Goal: Task Accomplishment & Management: Manage account settings

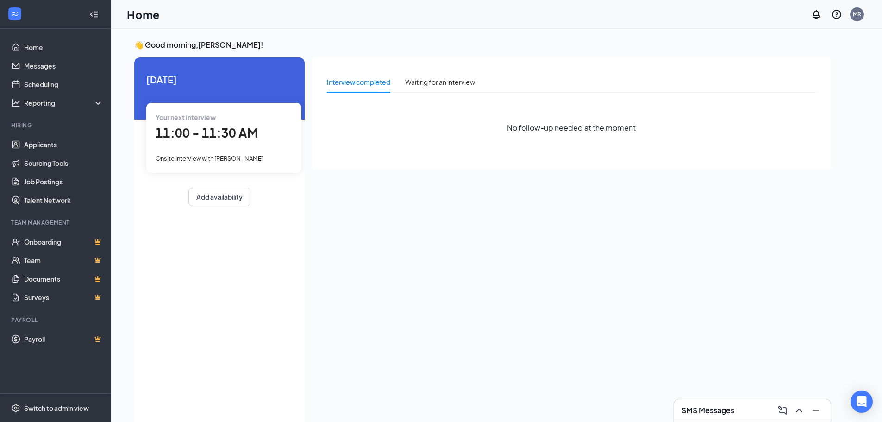
click at [704, 411] on h3 "SMS Messages" at bounding box center [707, 410] width 53 height 10
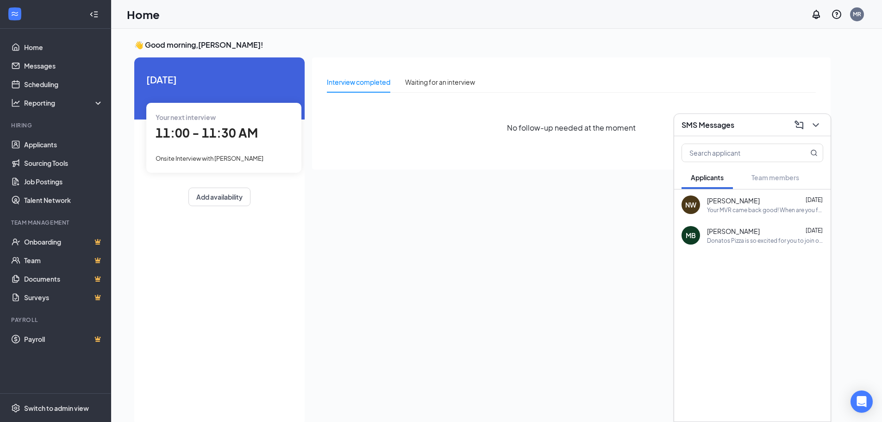
click at [490, 370] on div "Interview completed Waiting for an interview No follow-up needed at the moment" at bounding box center [571, 238] width 518 height 362
click at [820, 124] on icon "ChevronDown" at bounding box center [815, 124] width 11 height 11
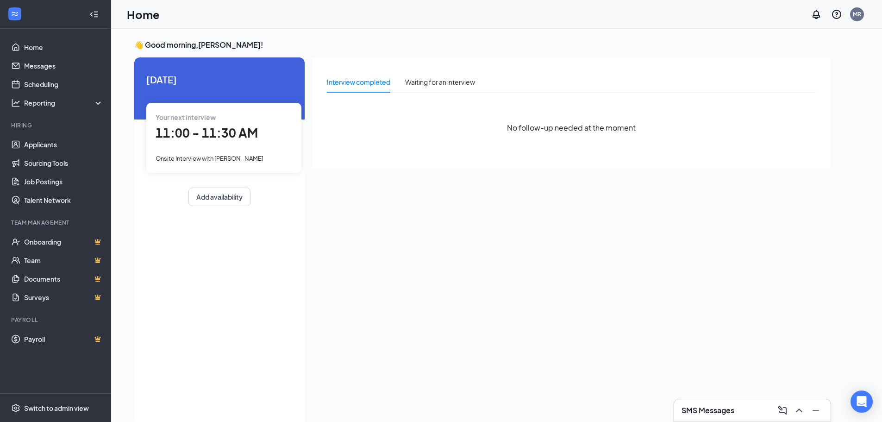
click at [177, 149] on div "Your next interview 11:00 - 11:30 AM Onsite Interview with [PERSON_NAME]" at bounding box center [223, 137] width 155 height 69
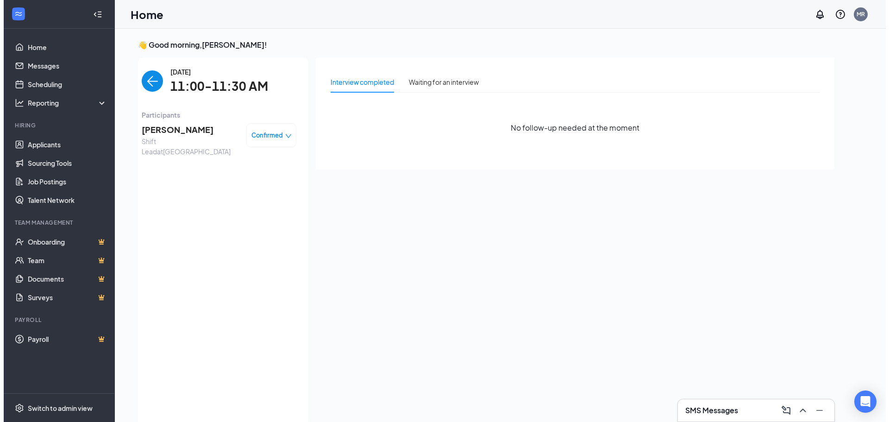
scroll to position [4, 0]
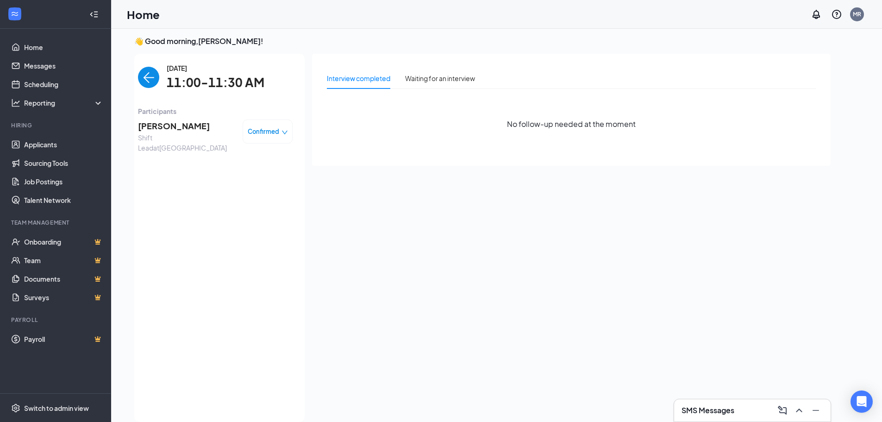
click at [191, 126] on span "[PERSON_NAME]" at bounding box center [186, 125] width 97 height 13
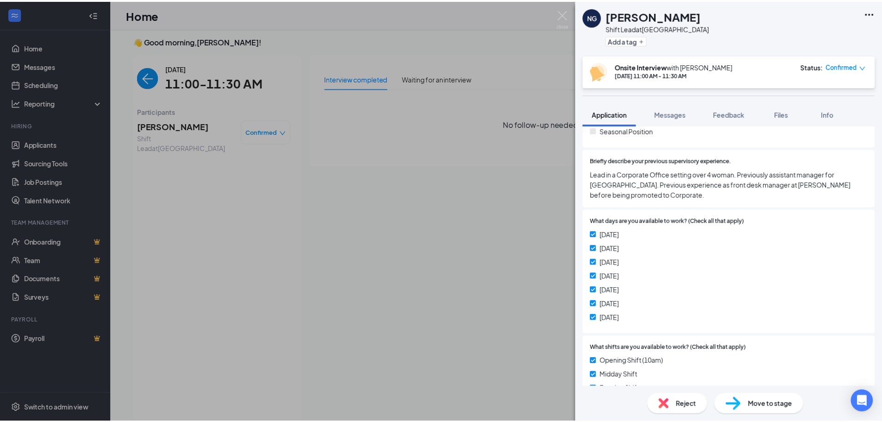
scroll to position [231, 0]
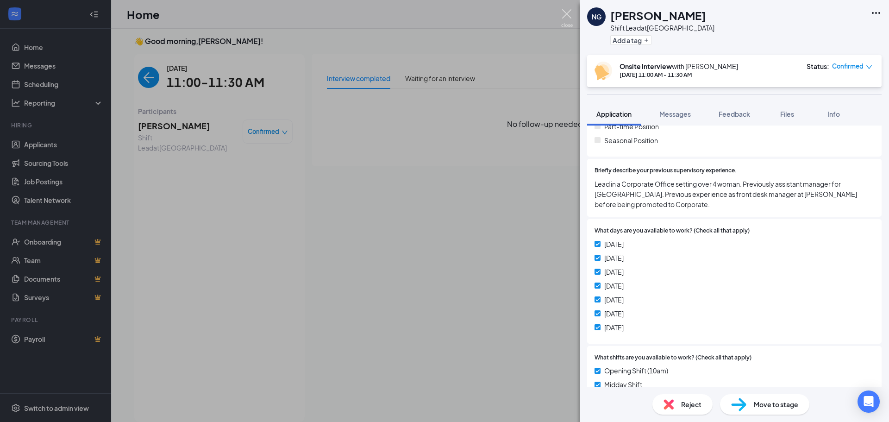
click at [563, 22] on img at bounding box center [567, 18] width 12 height 18
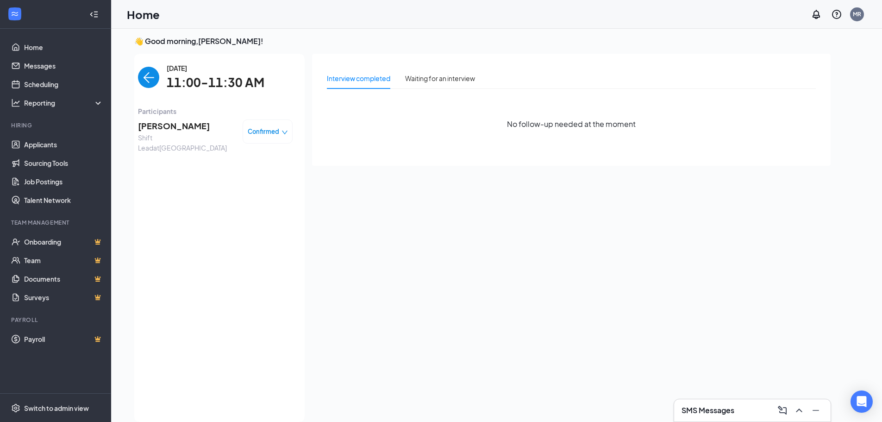
click at [161, 77] on div "[DATE] 11:00-11:30 AM" at bounding box center [215, 77] width 155 height 29
click at [150, 73] on img "back-button" at bounding box center [148, 77] width 21 height 21
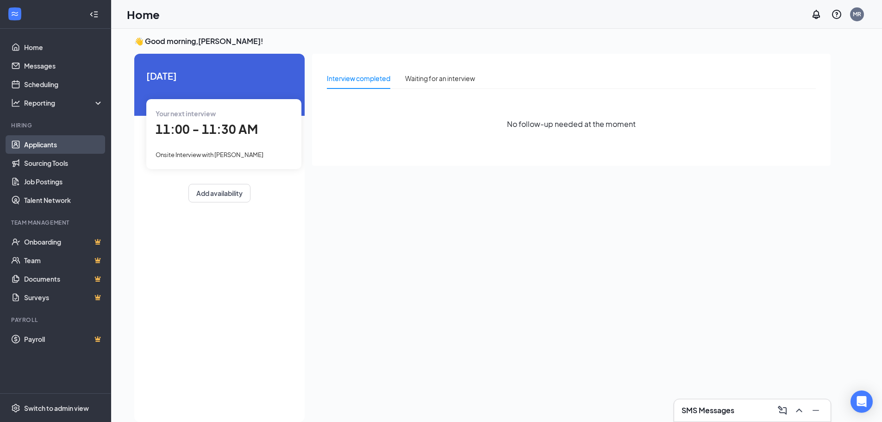
click at [64, 138] on link "Applicants" at bounding box center [63, 144] width 79 height 19
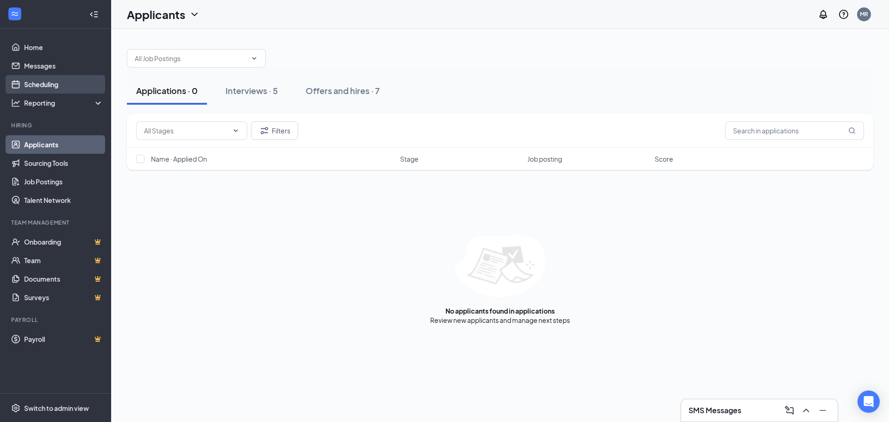
click at [62, 79] on link "Scheduling" at bounding box center [63, 84] width 79 height 19
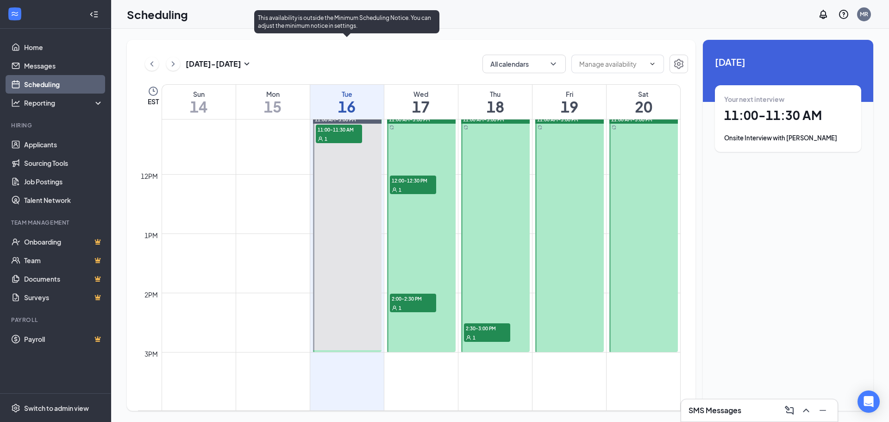
scroll to position [640, 0]
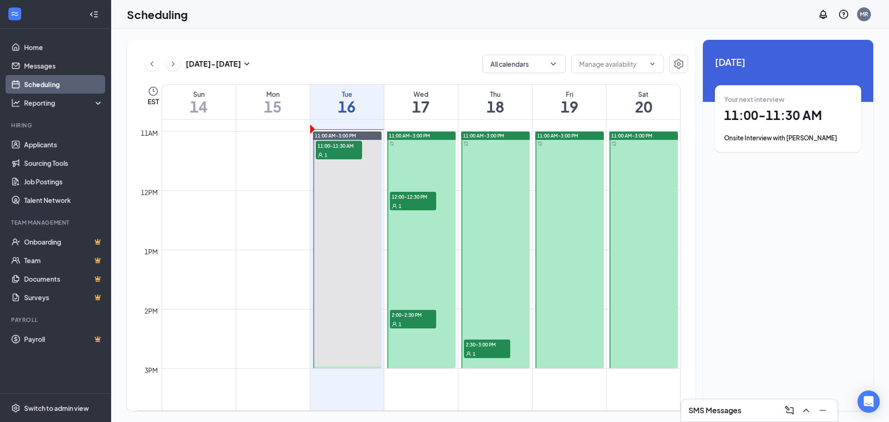
click at [416, 197] on span "12:00-12:30 PM" at bounding box center [413, 196] width 46 height 9
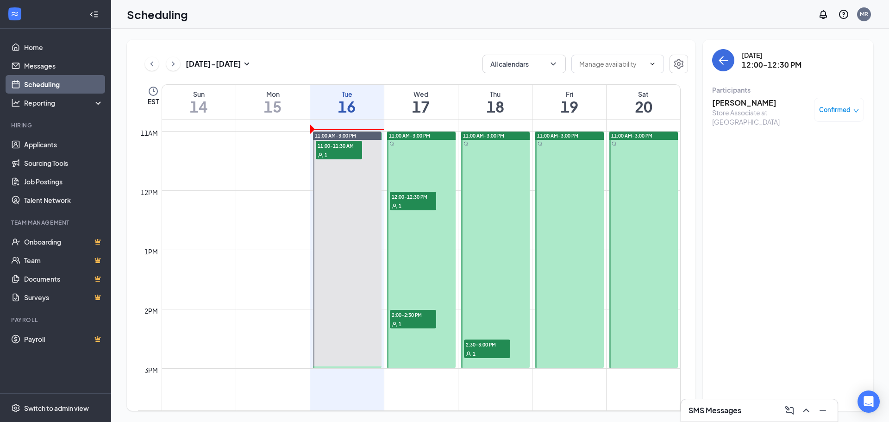
click at [752, 104] on h3 "[PERSON_NAME]" at bounding box center [760, 103] width 97 height 10
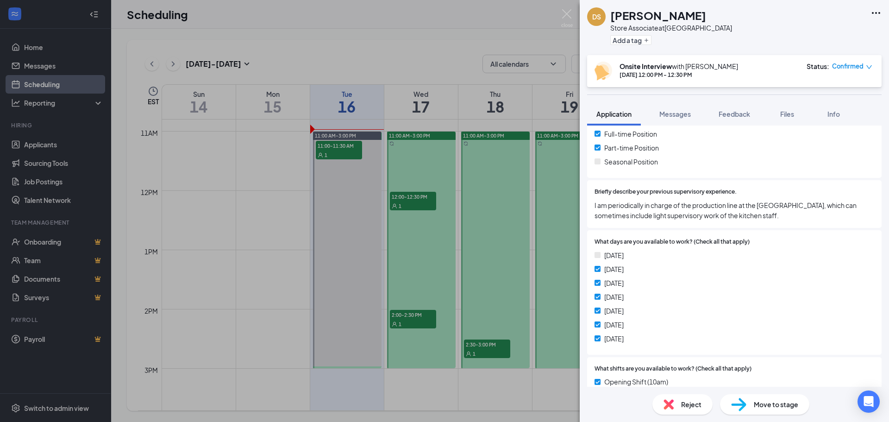
scroll to position [185, 0]
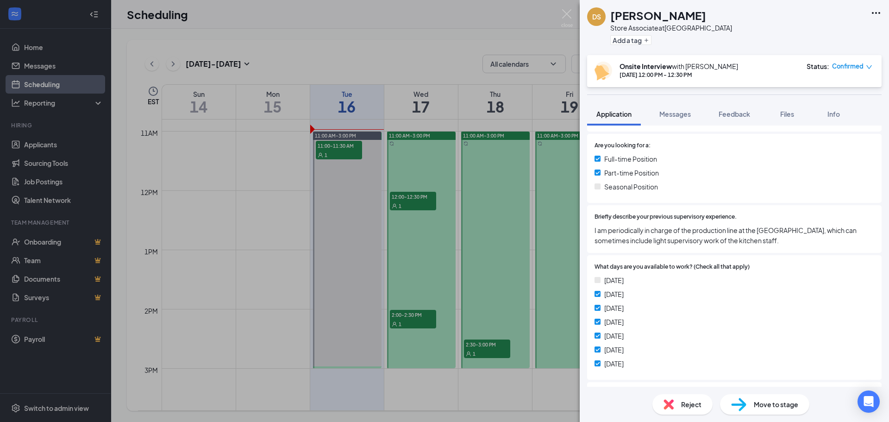
click at [556, 154] on div "DS [PERSON_NAME] Store Associate at [GEOGRAPHIC_DATA] Add a tag Onsite Intervie…" at bounding box center [444, 211] width 889 height 422
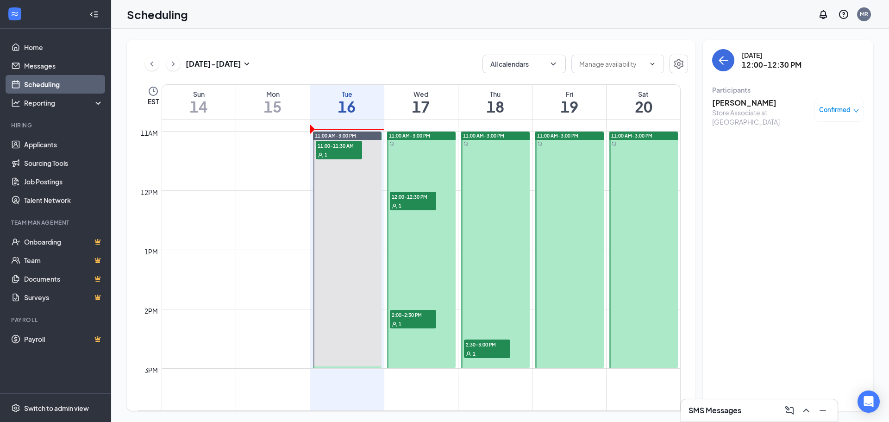
click at [405, 316] on span "2:00-2:30 PM" at bounding box center [413, 314] width 46 height 9
click at [731, 102] on h3 "[PERSON_NAME]" at bounding box center [760, 103] width 97 height 10
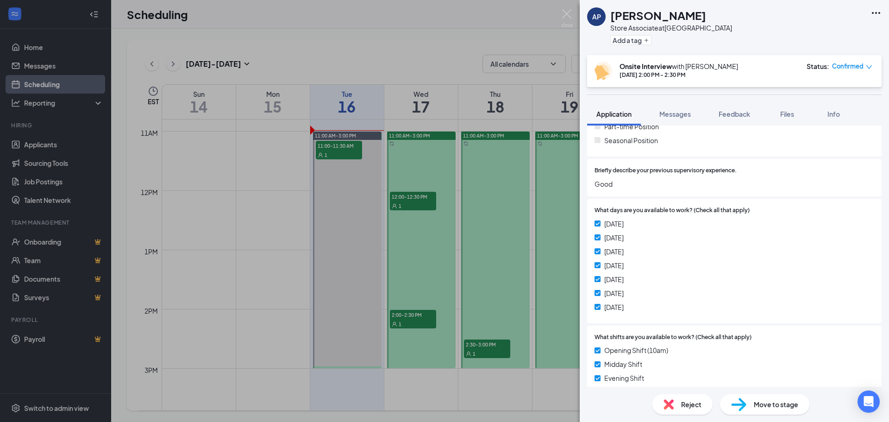
scroll to position [278, 0]
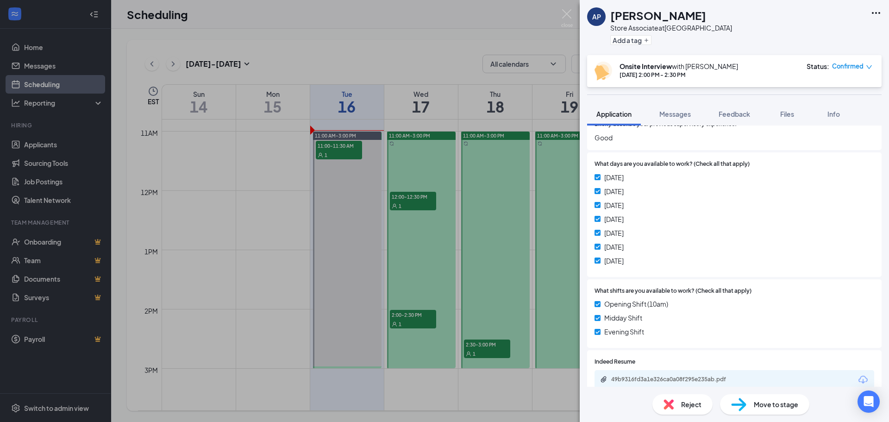
click at [508, 298] on div "AP [PERSON_NAME] Store Associate at [GEOGRAPHIC_DATA] Add a tag Onsite Intervie…" at bounding box center [444, 211] width 889 height 422
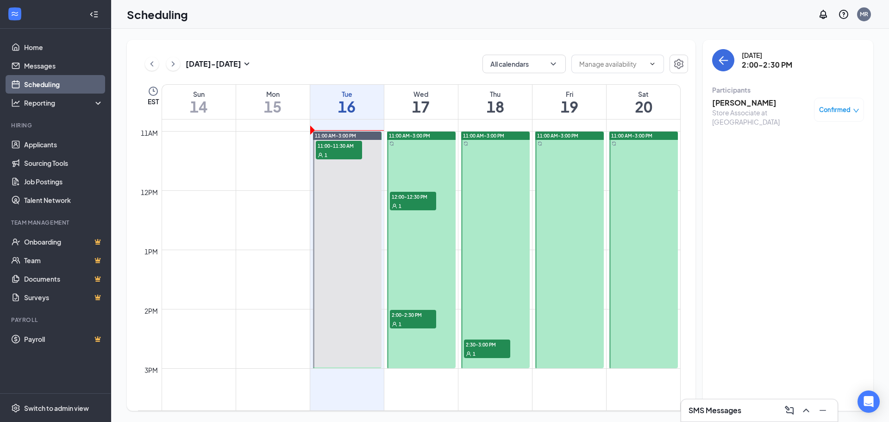
click at [494, 349] on div "1" at bounding box center [487, 353] width 46 height 9
click at [746, 107] on h3 "[PERSON_NAME]" at bounding box center [760, 103] width 97 height 10
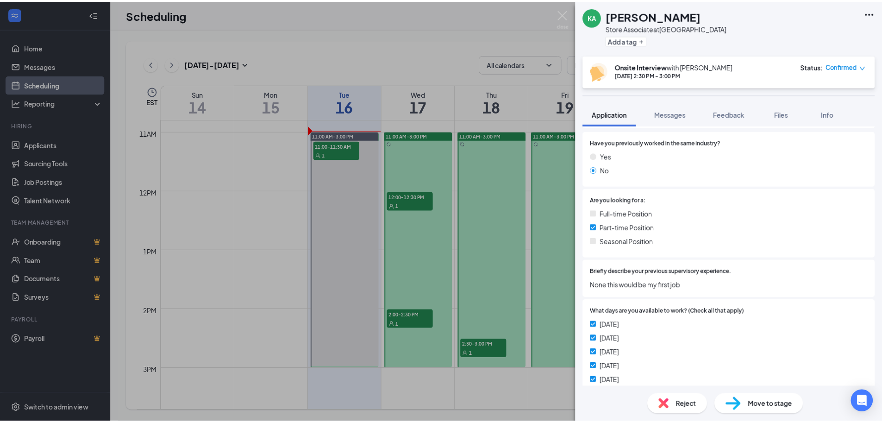
scroll to position [90, 0]
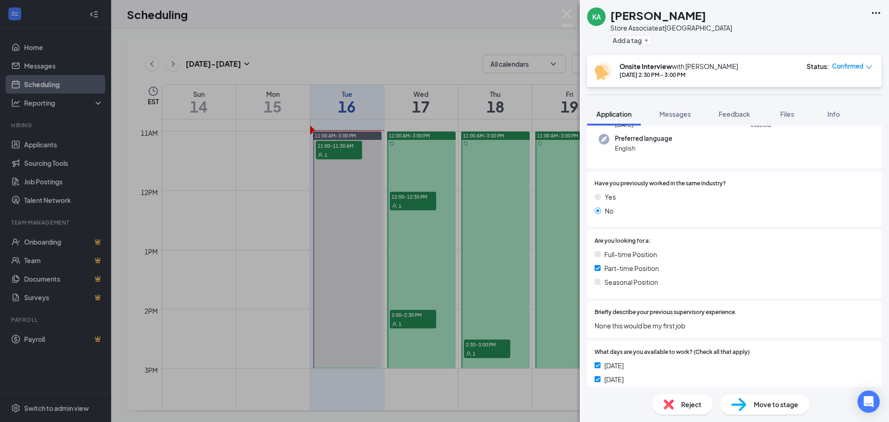
click at [300, 50] on div "KA [PERSON_NAME] Store Associate at [GEOGRAPHIC_DATA] Add a tag Onsite Intervie…" at bounding box center [444, 211] width 889 height 422
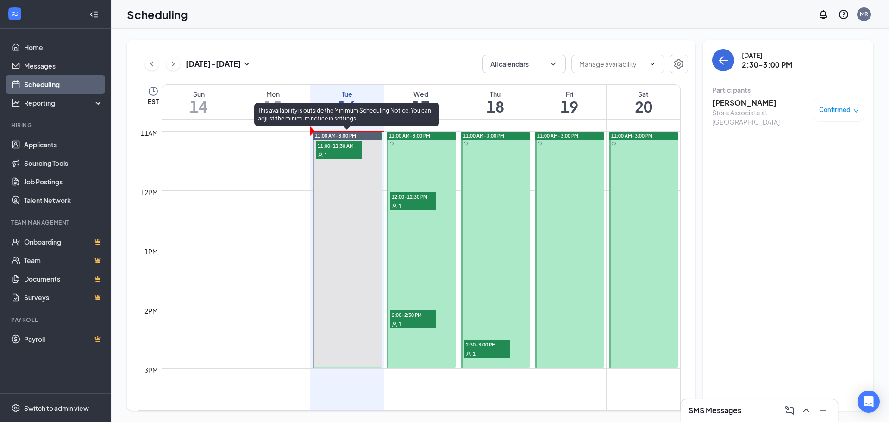
click at [349, 152] on div "1" at bounding box center [339, 154] width 46 height 9
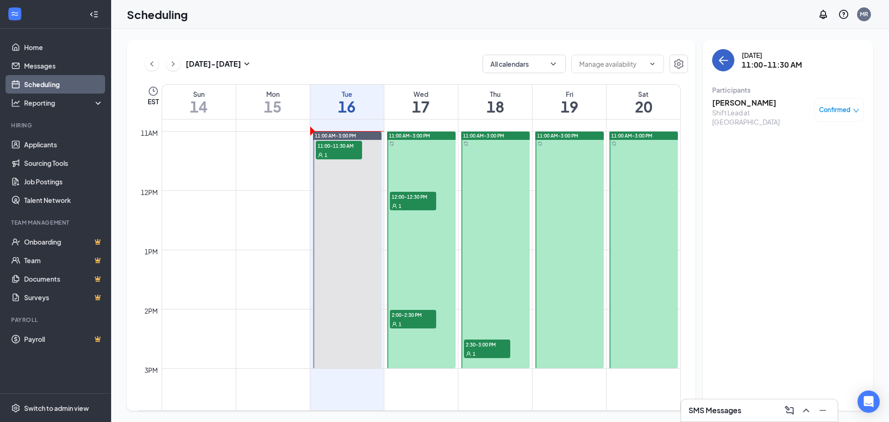
click at [716, 64] on button "back-button" at bounding box center [723, 60] width 22 height 22
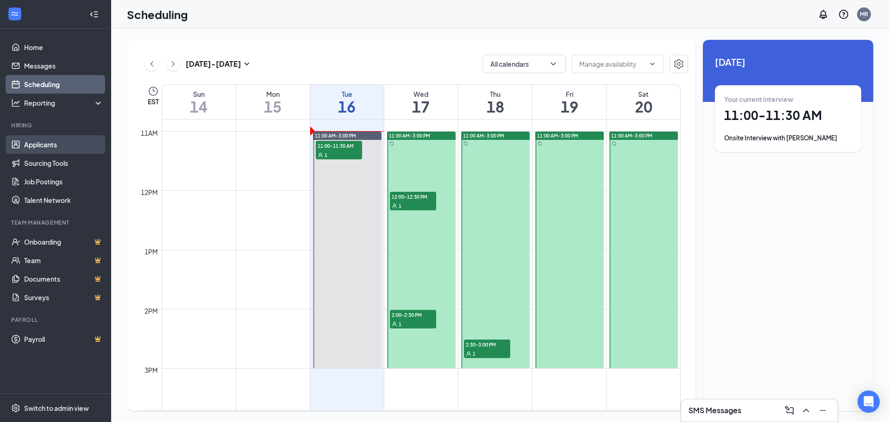
click at [42, 144] on link "Applicants" at bounding box center [63, 144] width 79 height 19
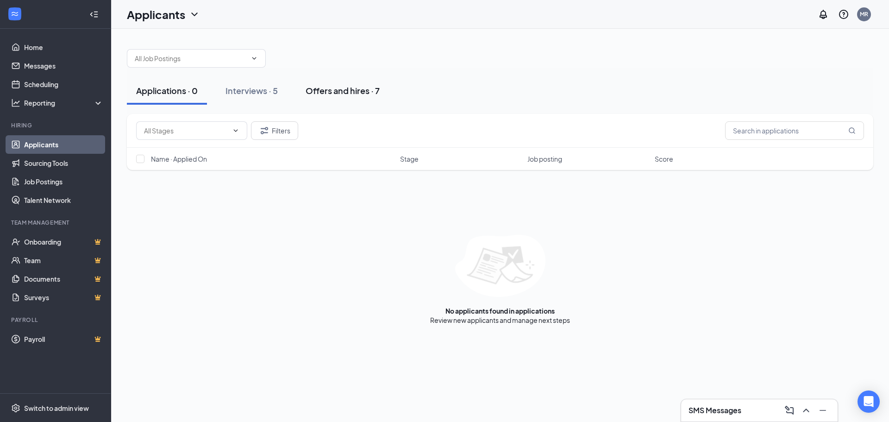
click at [353, 94] on div "Offers and hires · 7" at bounding box center [342, 91] width 74 height 12
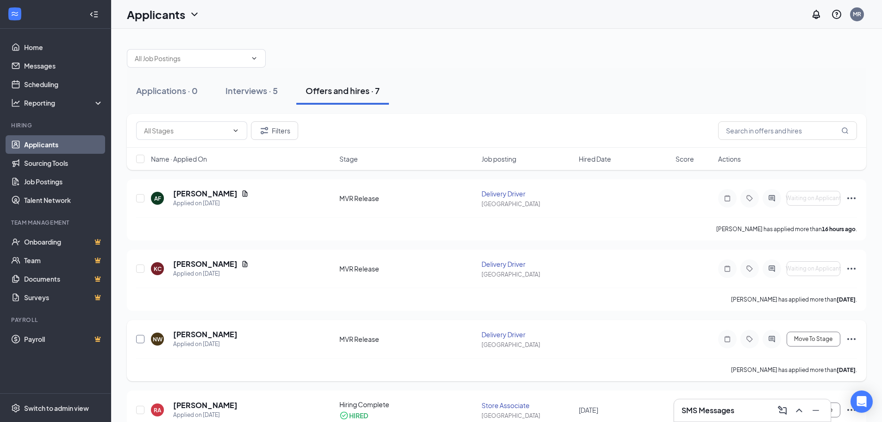
click at [141, 336] on input "checkbox" at bounding box center [140, 339] width 8 height 8
checkbox input "true"
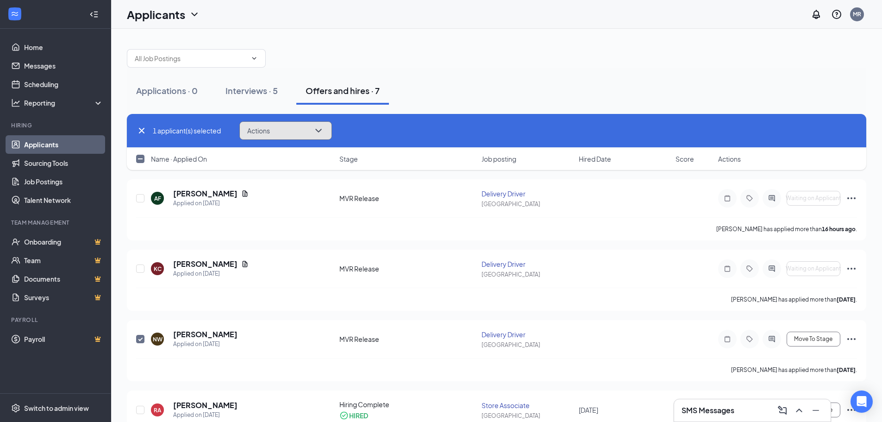
click at [267, 136] on button "Actions" at bounding box center [285, 130] width 93 height 19
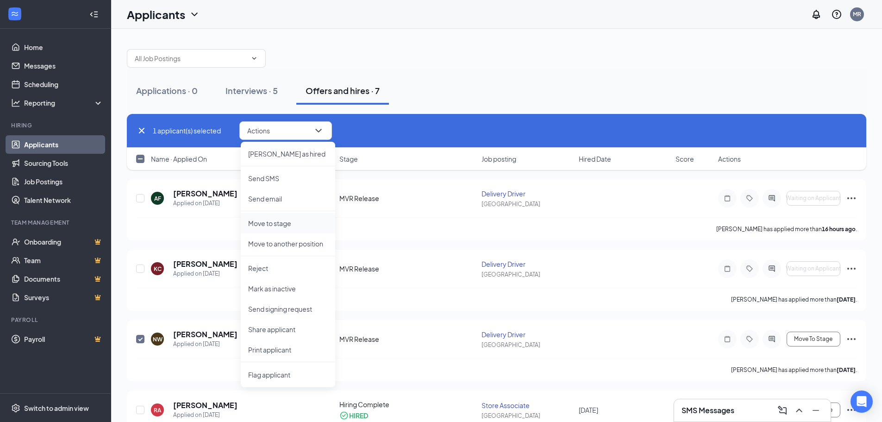
click at [291, 222] on p "Move to stage" at bounding box center [288, 222] width 80 height 9
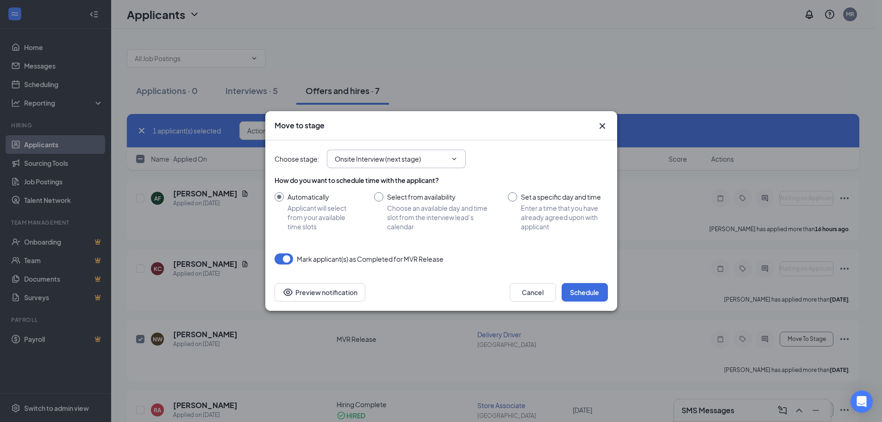
click at [428, 163] on input "Onsite Interview (next stage)" at bounding box center [391, 159] width 112 height 10
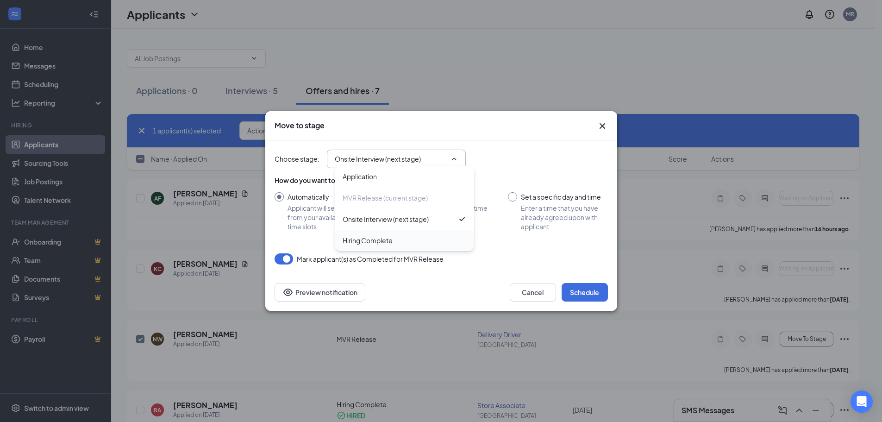
click at [405, 240] on div "Hiring Complete" at bounding box center [404, 240] width 124 height 10
type input "Hiring Complete"
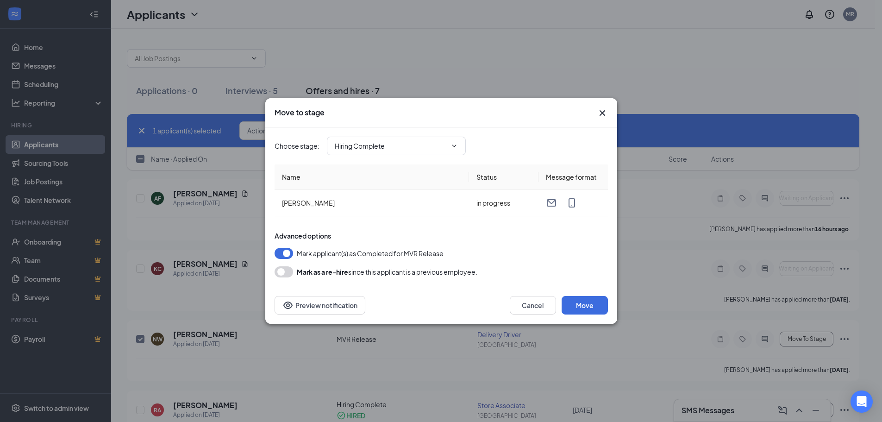
click at [282, 253] on button "button" at bounding box center [283, 253] width 19 height 11
click at [567, 303] on button "Move" at bounding box center [584, 305] width 46 height 19
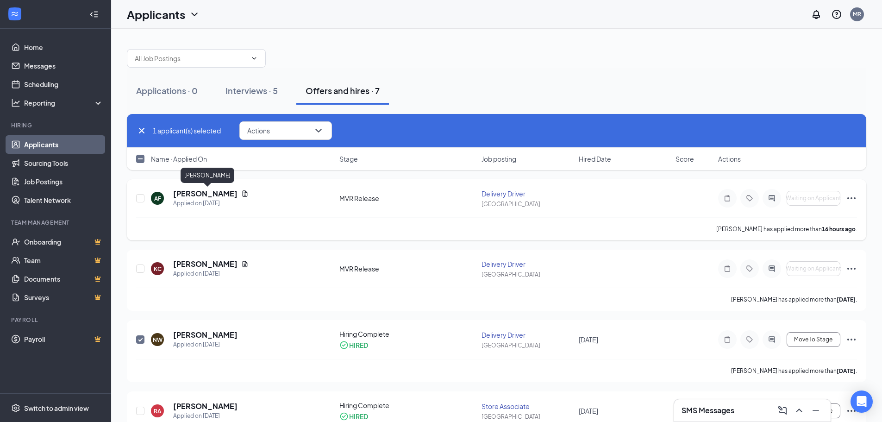
click at [213, 193] on h5 "[PERSON_NAME]" at bounding box center [205, 193] width 64 height 10
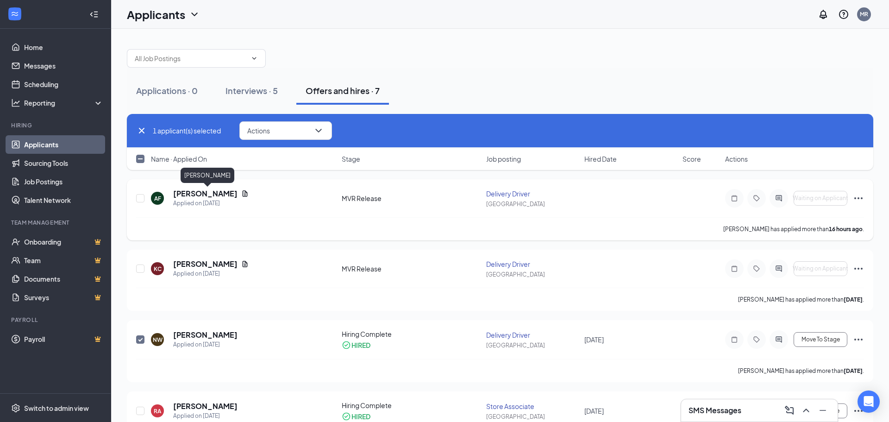
checkbox input "false"
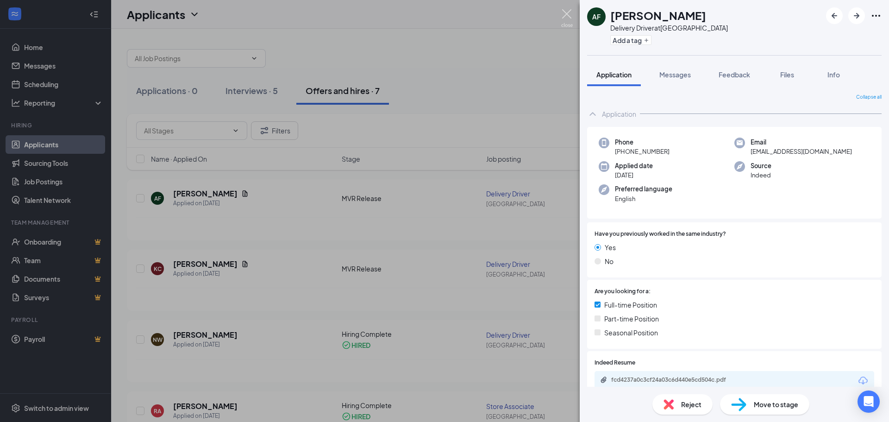
click at [561, 11] on img at bounding box center [567, 18] width 12 height 18
